Goal: Find specific page/section: Find specific page/section

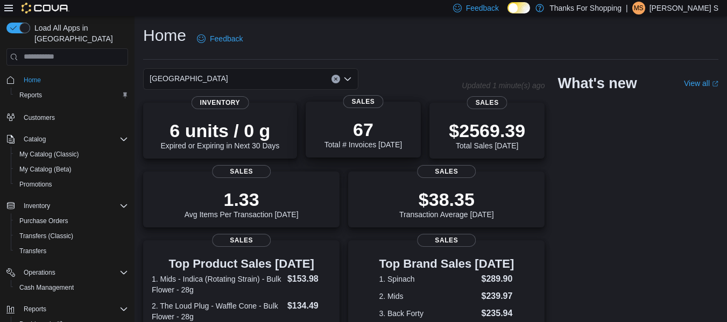
click at [330, 126] on p "67" at bounding box center [364, 130] width 78 height 22
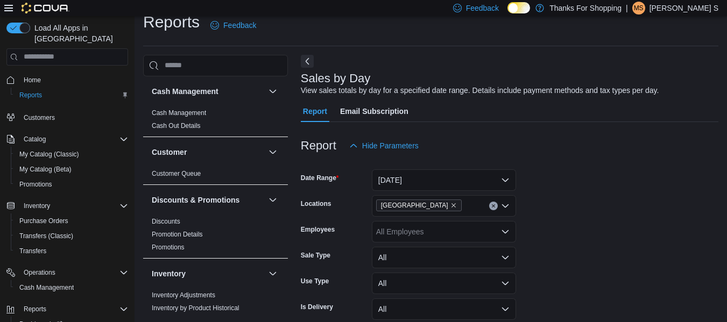
scroll to position [25, 0]
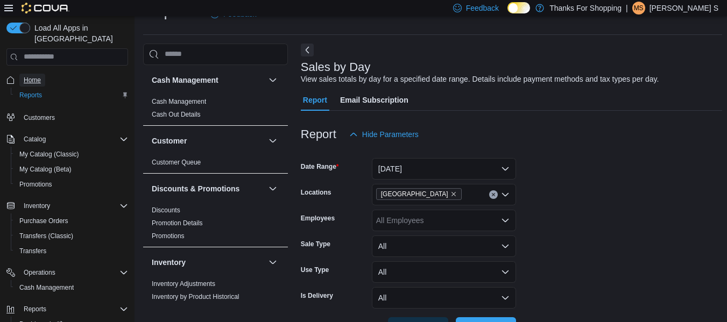
click at [28, 76] on span "Home" at bounding box center [32, 80] width 17 height 9
